Goal: Information Seeking & Learning: Compare options

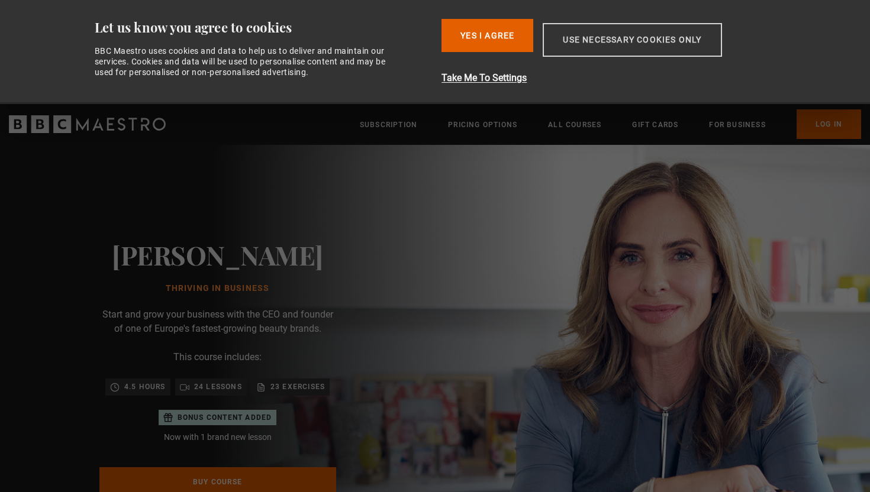
click at [574, 46] on button "Use necessary cookies only" at bounding box center [632, 40] width 179 height 34
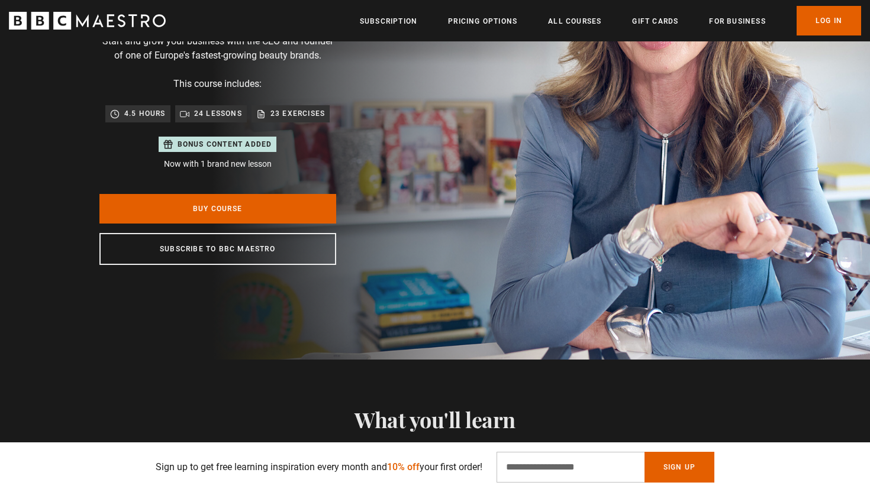
scroll to position [169, 0]
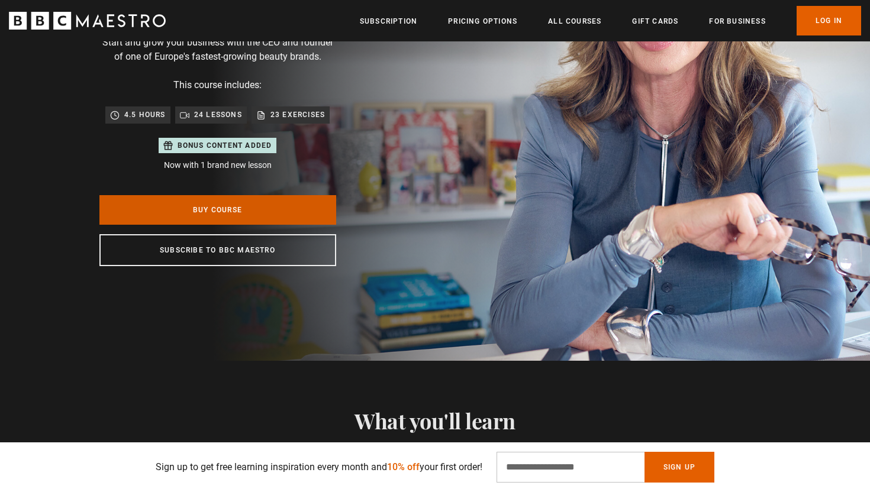
click at [264, 214] on link "Buy Course" at bounding box center [217, 210] width 237 height 30
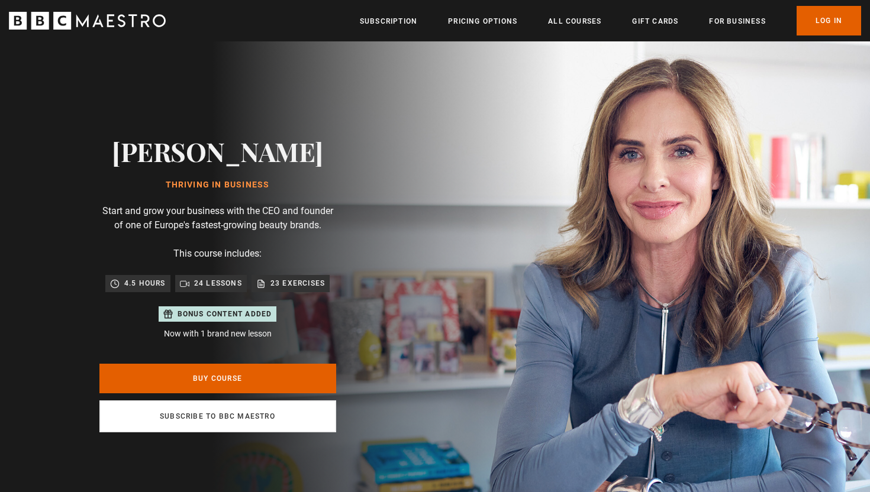
click at [212, 418] on link "Subscribe to BBC Maestro" at bounding box center [217, 417] width 237 height 32
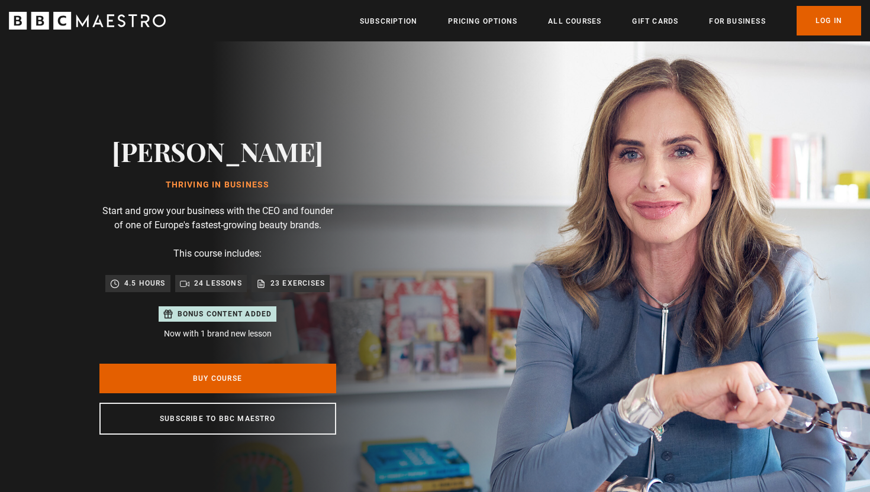
click at [82, 24] on icon "BBC Maestro" at bounding box center [82, 20] width 12 height 12
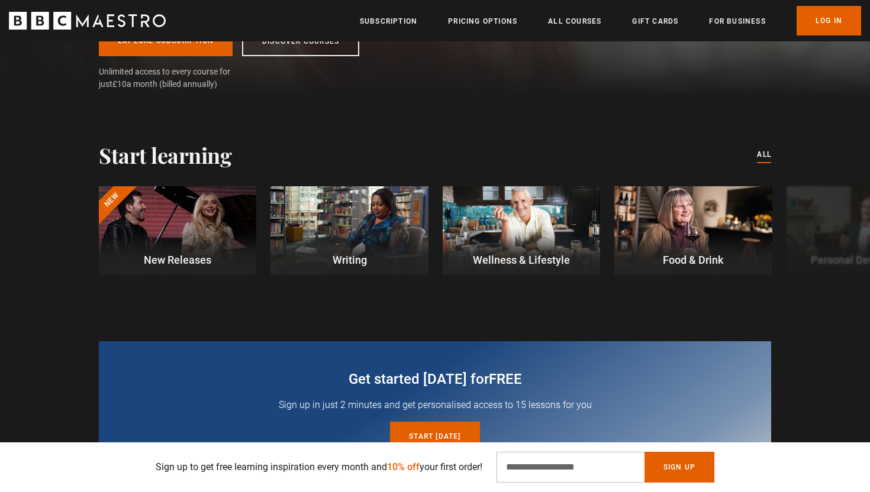
scroll to position [266, 0]
click at [831, 241] on button "Next" at bounding box center [833, 233] width 30 height 30
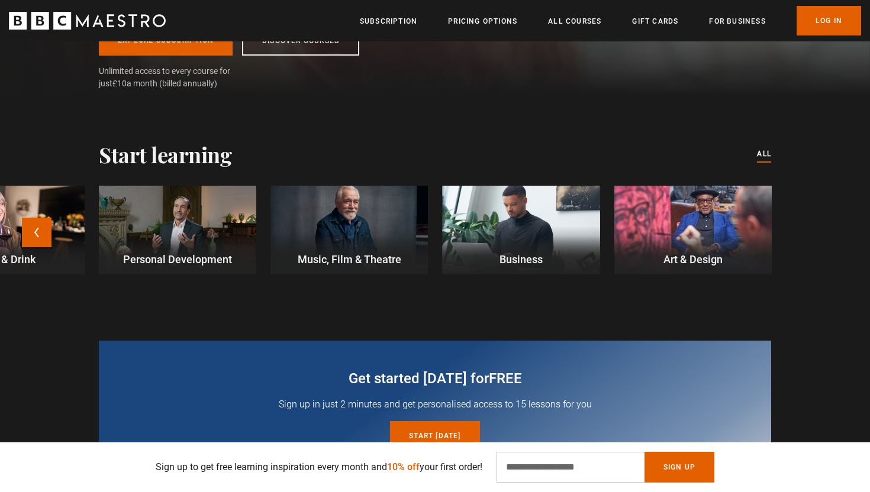
click at [522, 240] on div at bounding box center [520, 230] width 157 height 89
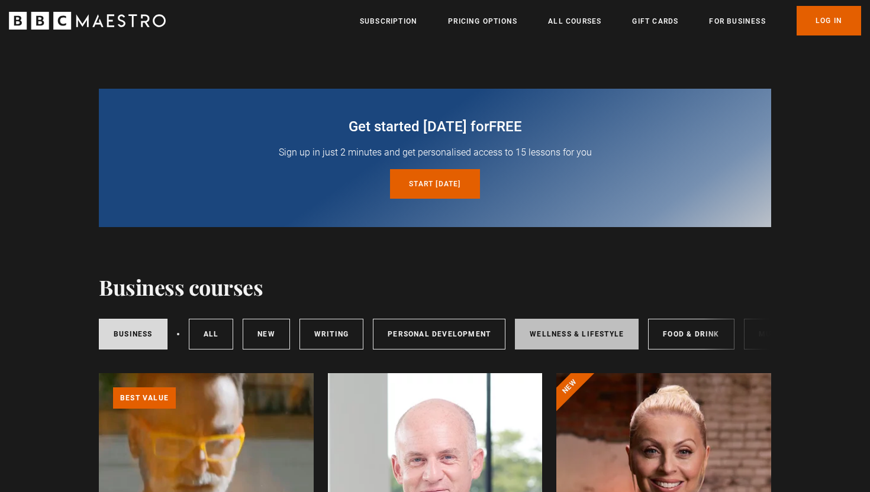
click at [567, 335] on link "Wellness & Lifestyle" at bounding box center [577, 334] width 124 height 31
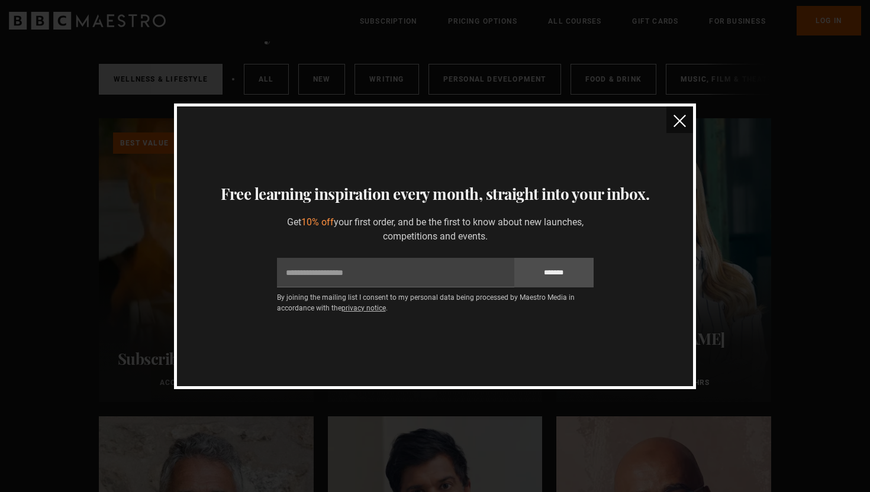
scroll to position [248, 0]
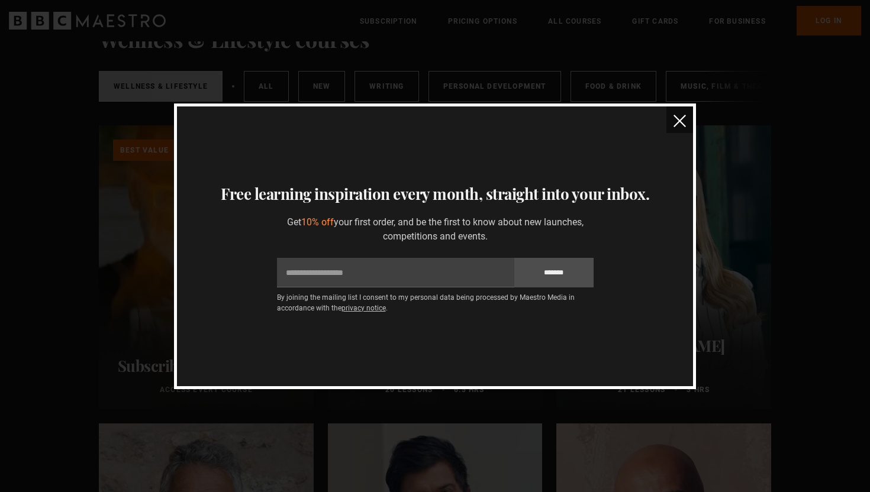
click at [685, 125] on img "close" at bounding box center [679, 121] width 12 height 12
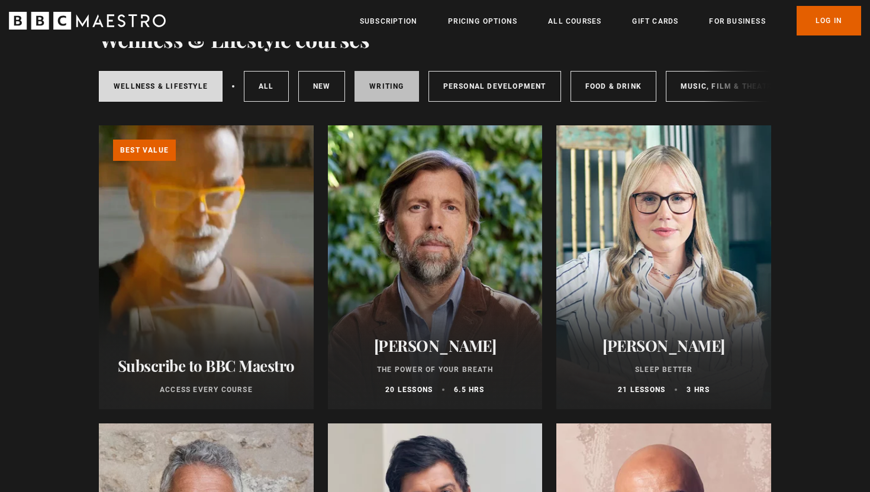
click at [383, 88] on link "Writing" at bounding box center [386, 86] width 64 height 31
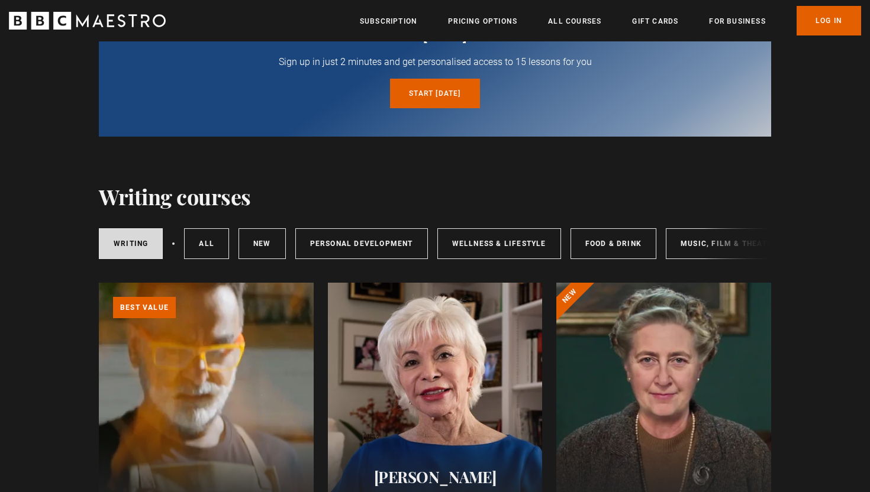
scroll to position [94, 0]
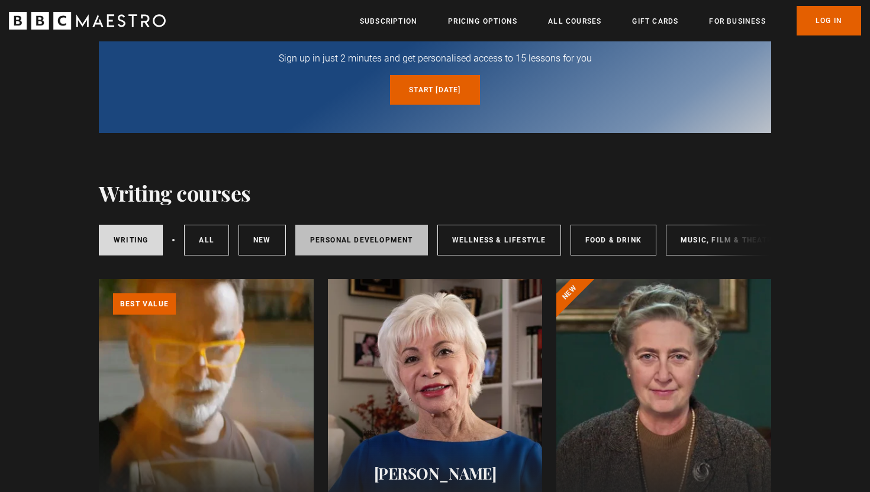
click at [388, 234] on link "Personal Development" at bounding box center [361, 240] width 133 height 31
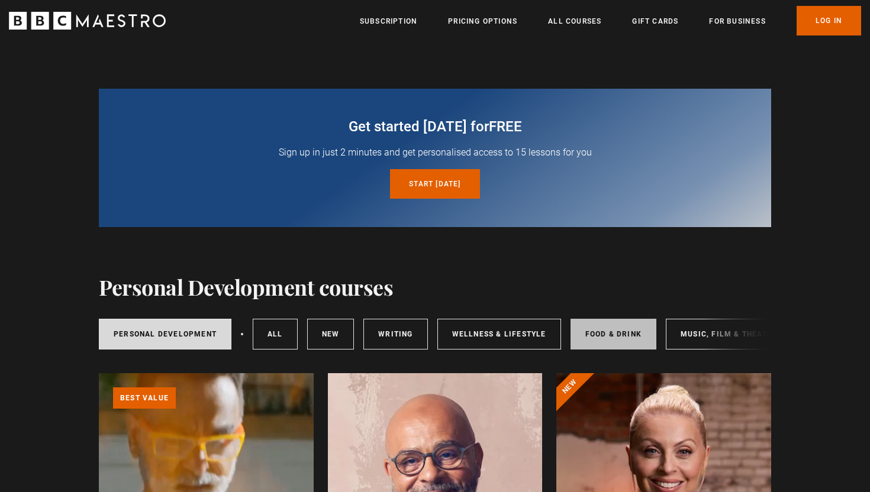
click at [616, 334] on link "Food & Drink" at bounding box center [613, 334] width 86 height 31
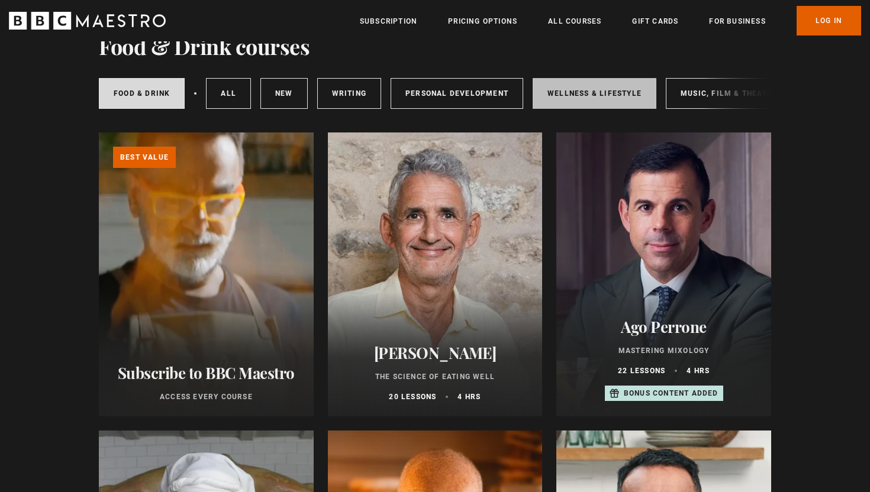
scroll to position [237, 0]
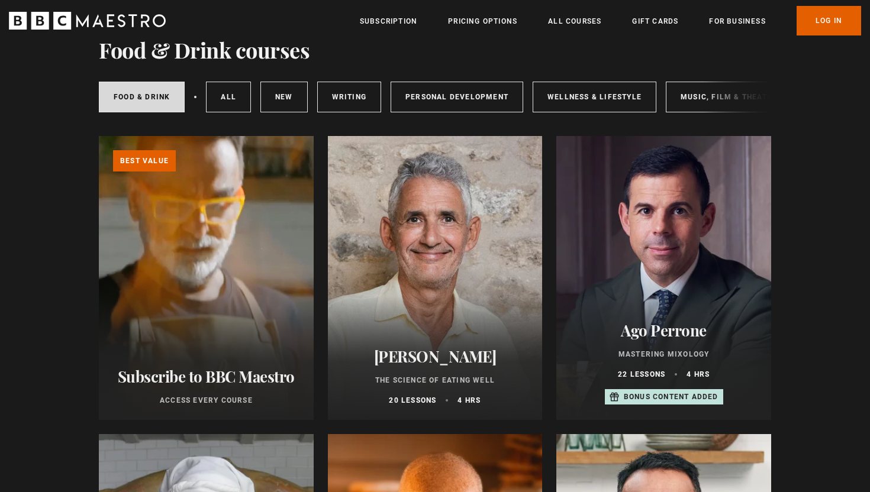
click at [482, 28] on ul "Subscription Pricing Options All Courses Gift Cards For business Already have a…" at bounding box center [610, 21] width 501 height 30
click at [482, 25] on link "Pricing Options" at bounding box center [482, 21] width 69 height 12
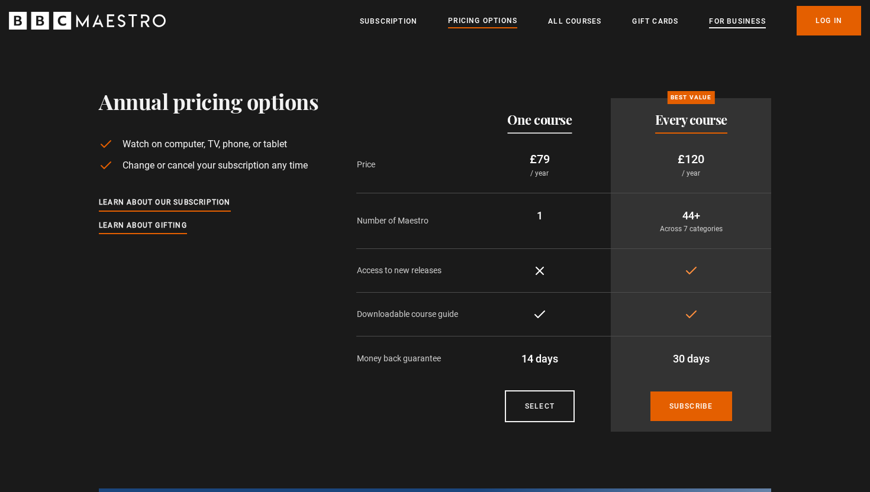
click at [730, 27] on link "For business" at bounding box center [737, 21] width 56 height 12
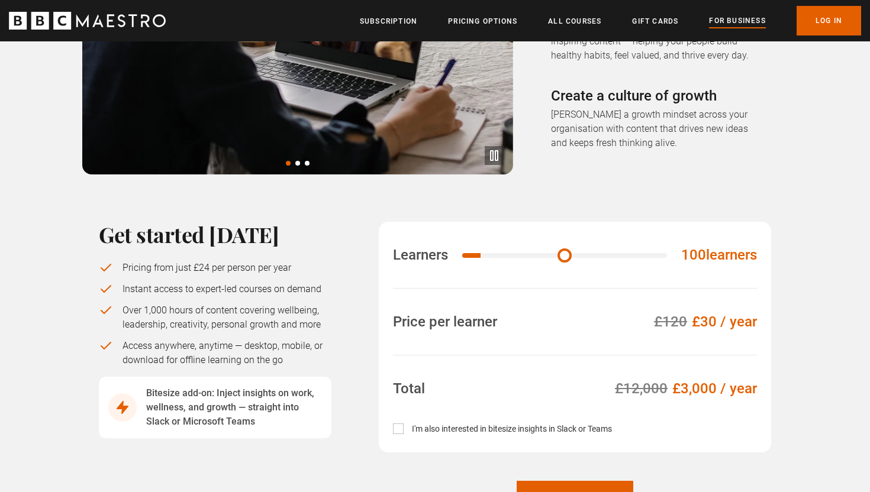
scroll to position [689, 0]
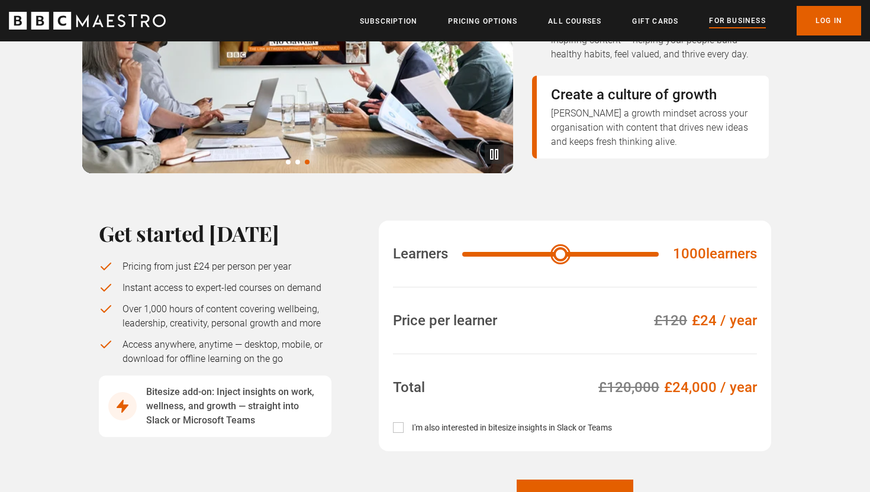
drag, startPoint x: 486, startPoint y: 223, endPoint x: 664, endPoint y: 233, distance: 177.8
click at [659, 252] on input "Learners" at bounding box center [560, 254] width 196 height 5
drag, startPoint x: 650, startPoint y: 225, endPoint x: 428, endPoint y: 204, distance: 222.9
click at [462, 252] on input "Learners" at bounding box center [568, 254] width 213 height 5
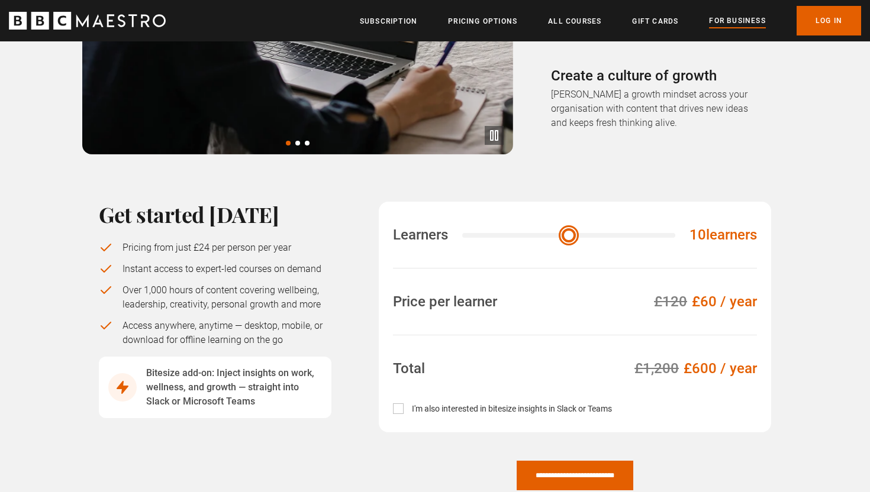
scroll to position [712, 0]
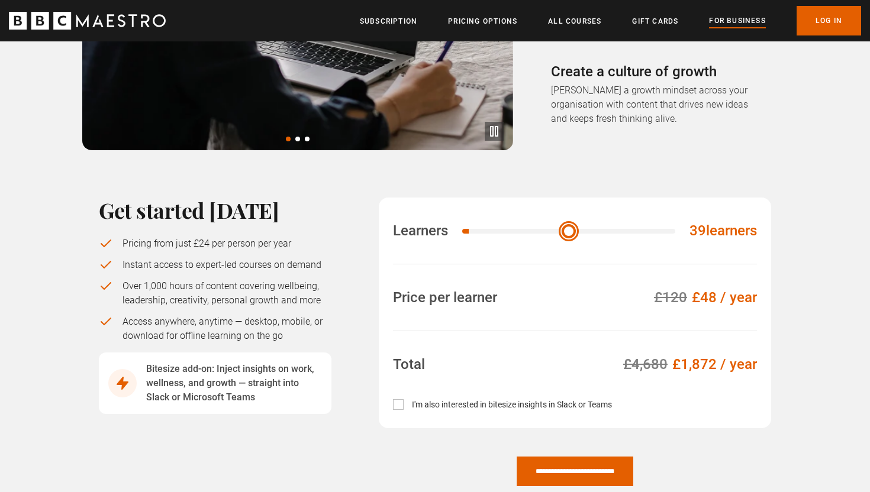
type input "**"
drag, startPoint x: 469, startPoint y: 201, endPoint x: 454, endPoint y: 199, distance: 14.9
click at [462, 229] on input "Learners" at bounding box center [568, 231] width 213 height 5
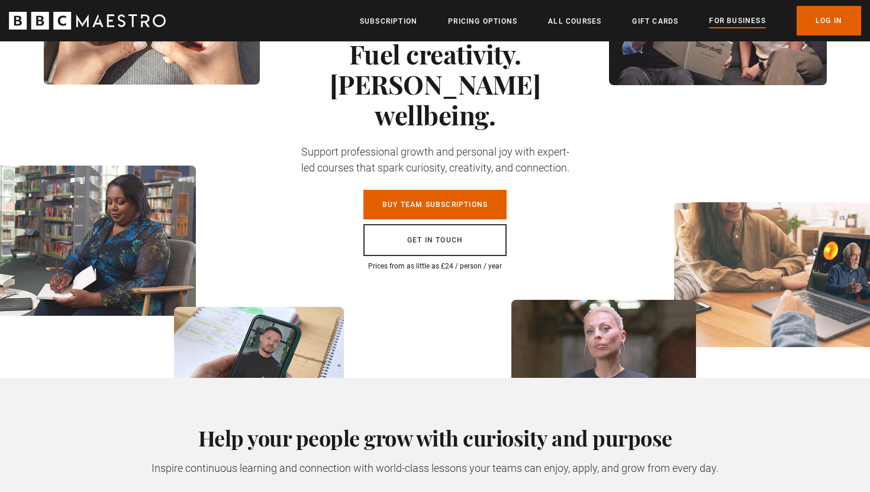
scroll to position [0, 0]
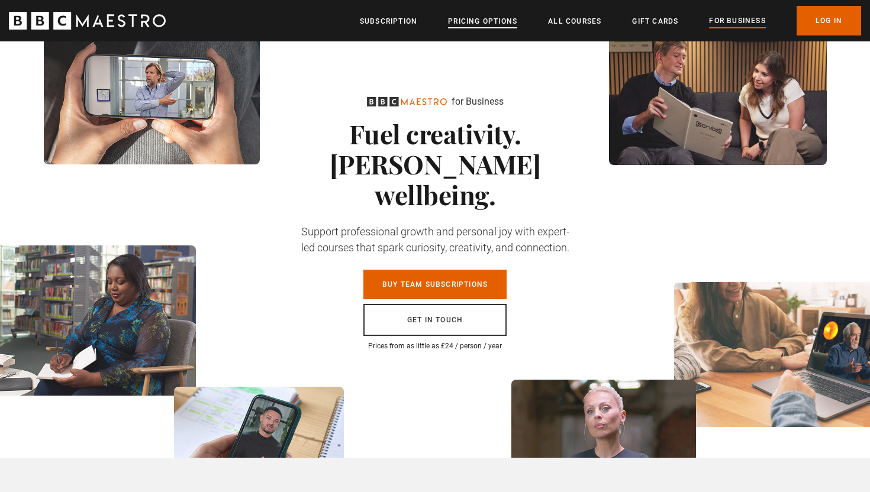
click at [467, 27] on link "Pricing Options" at bounding box center [482, 21] width 69 height 12
